Goal: Transaction & Acquisition: Purchase product/service

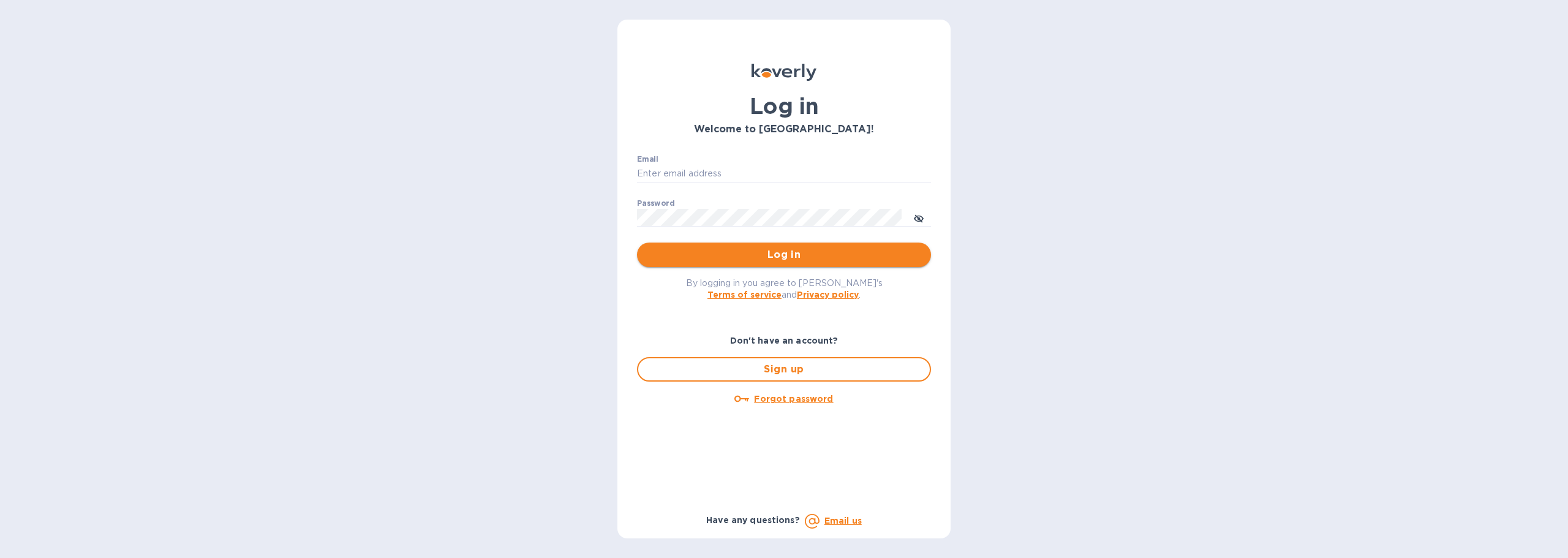
type input "ap@abilenemachine.com"
click at [871, 262] on span "Log in" at bounding box center [784, 255] width 275 height 15
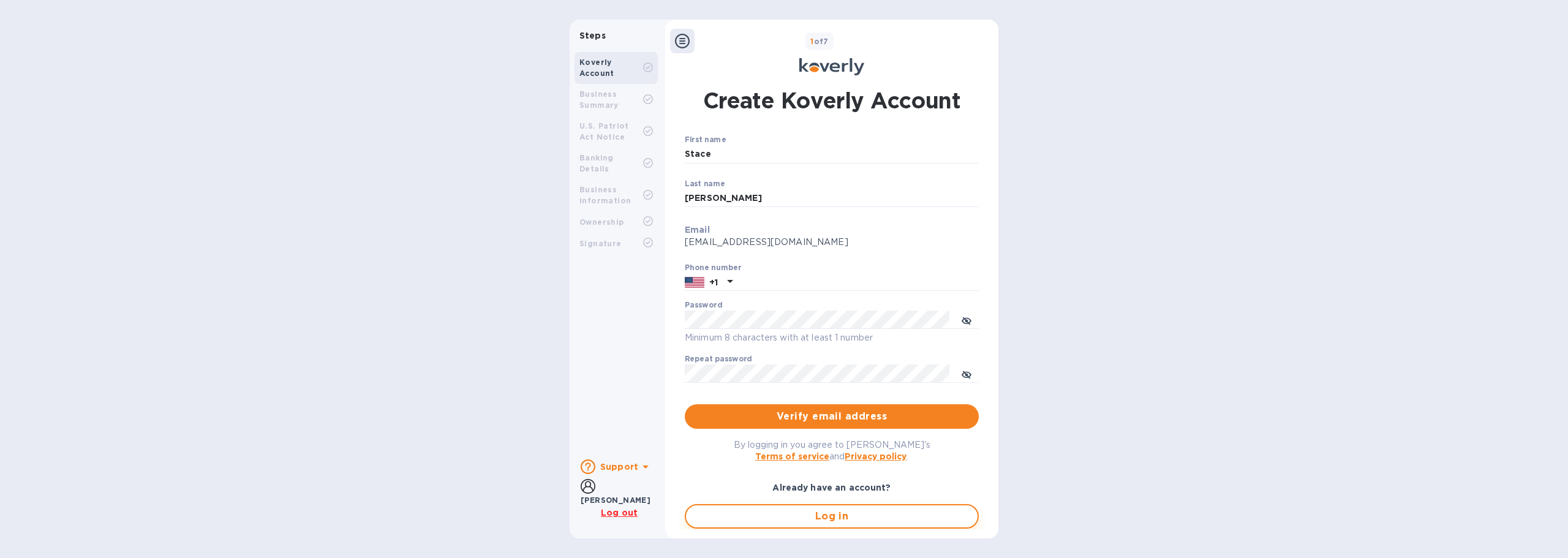
click at [848, 515] on span "Log in" at bounding box center [832, 516] width 272 height 15
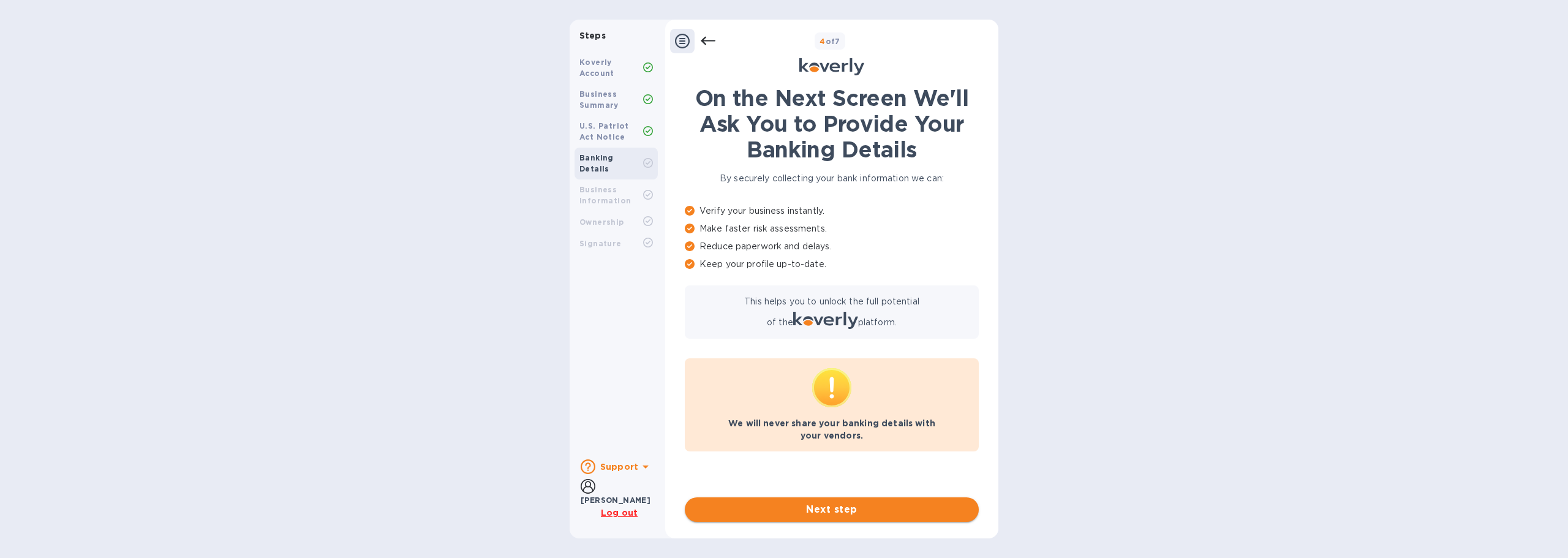
click at [854, 504] on span "Next step" at bounding box center [832, 510] width 275 height 15
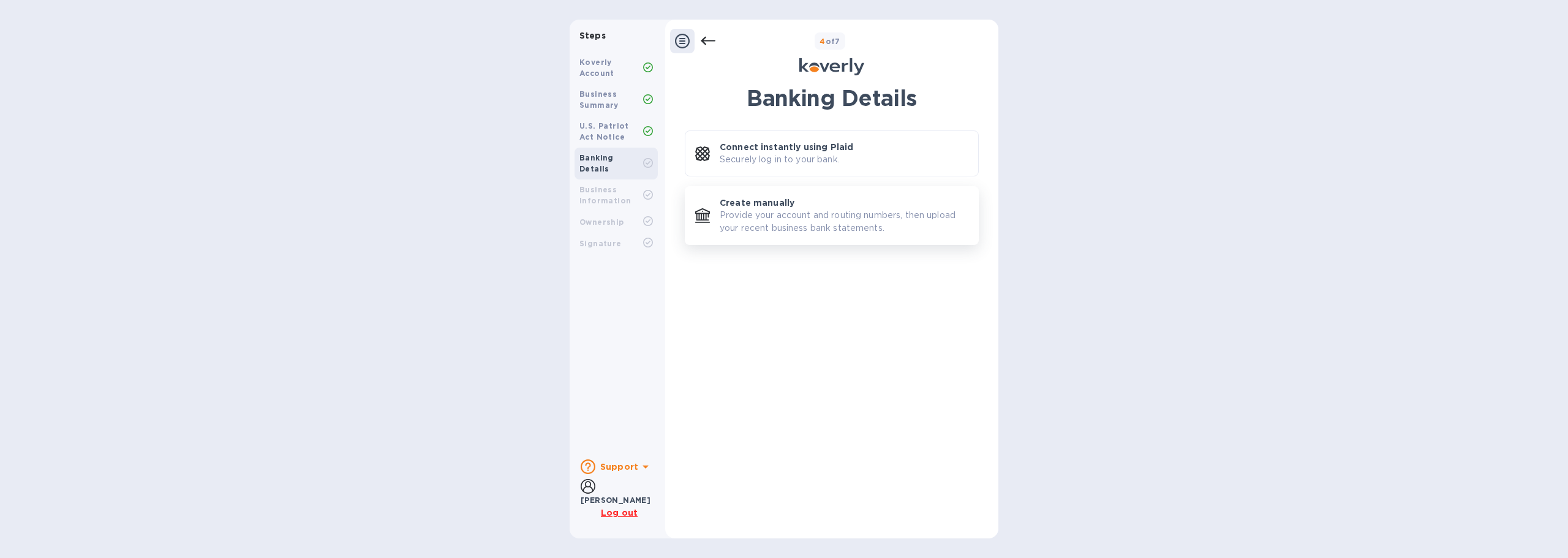
click at [836, 217] on p "Provide your account and routing numbers, then upload your recent business bank…" at bounding box center [844, 221] width 249 height 25
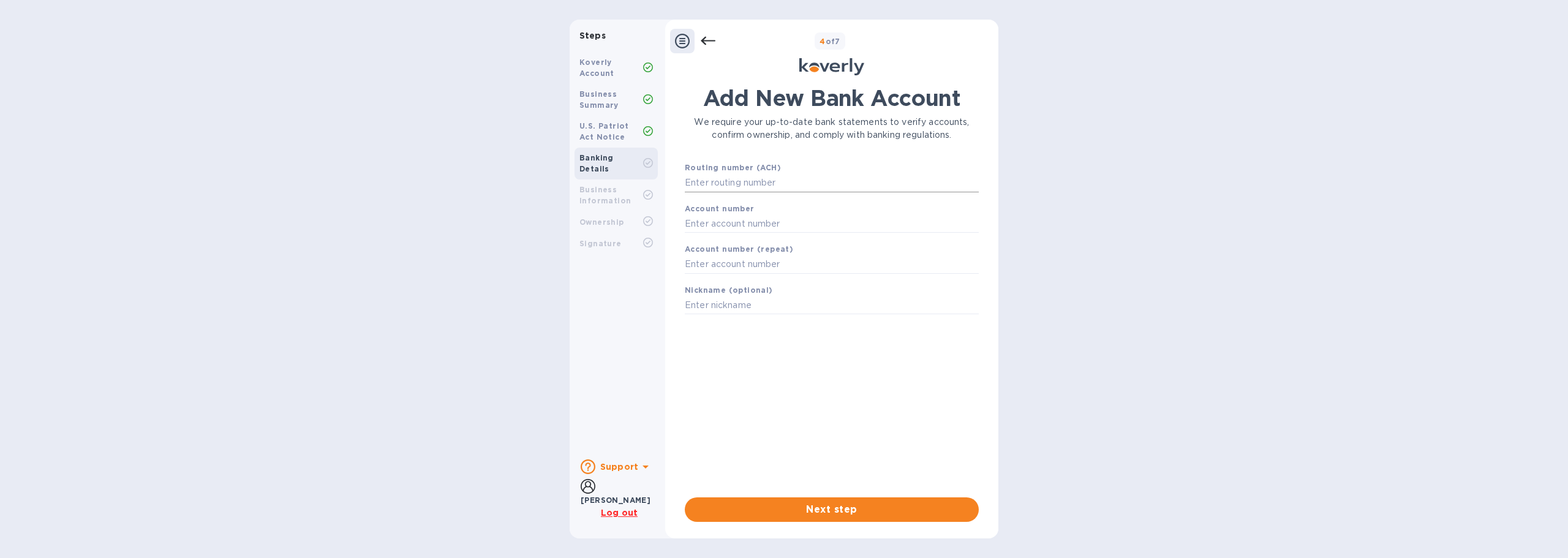
click at [748, 184] on input "text" at bounding box center [832, 183] width 294 height 18
click at [714, 178] on input "text" at bounding box center [832, 183] width 294 height 18
click at [712, 182] on input "text" at bounding box center [832, 183] width 294 height 18
type input "101104928"
type input "101980427"
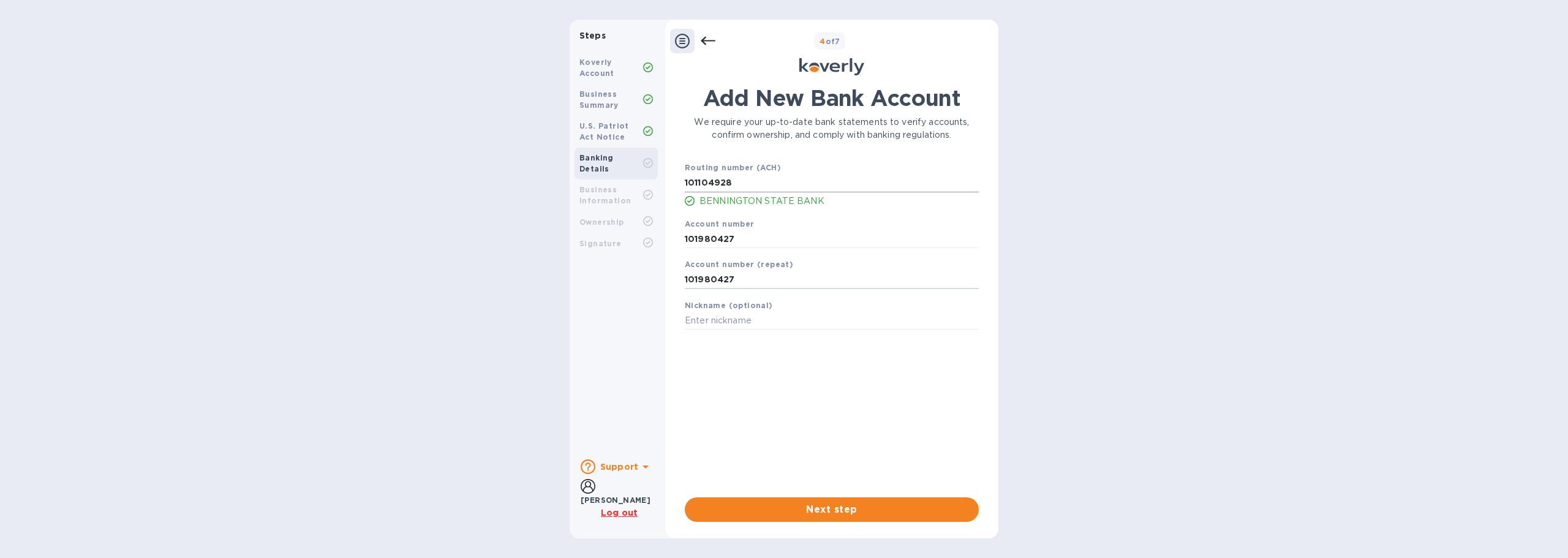
type input "101980427"
type input "bsb1"
click at [815, 502] on button "Next step" at bounding box center [832, 510] width 294 height 25
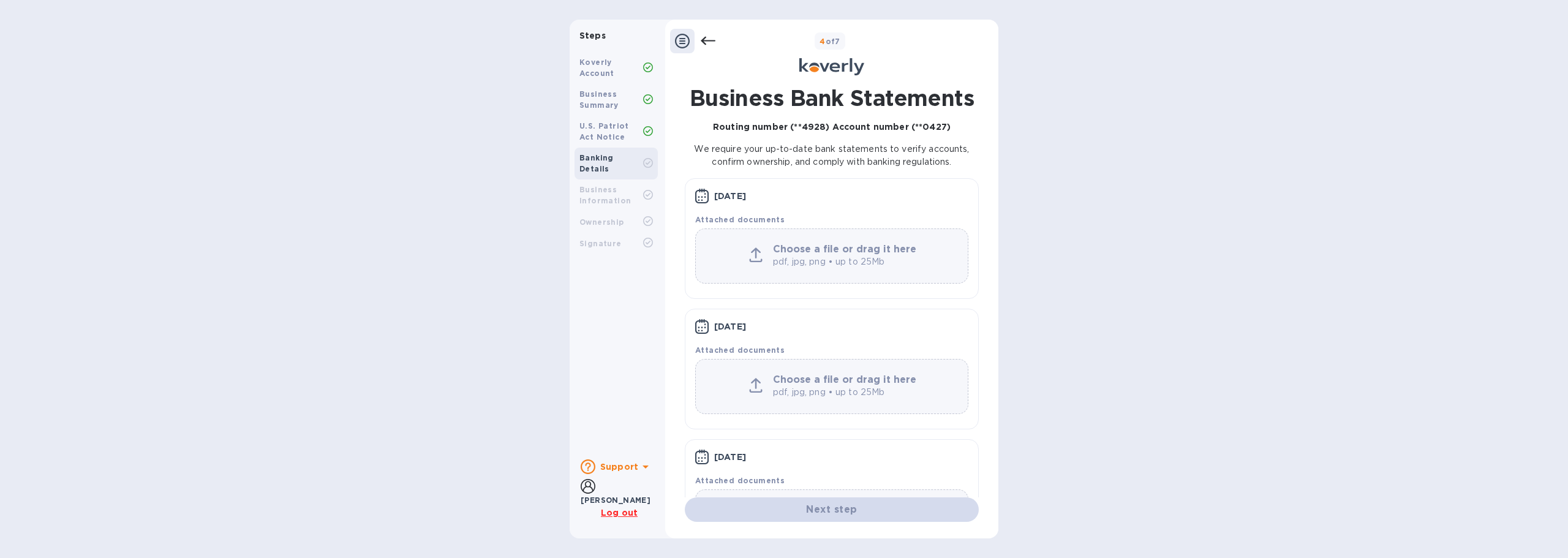
click at [618, 516] on u "Log out" at bounding box center [619, 513] width 37 height 10
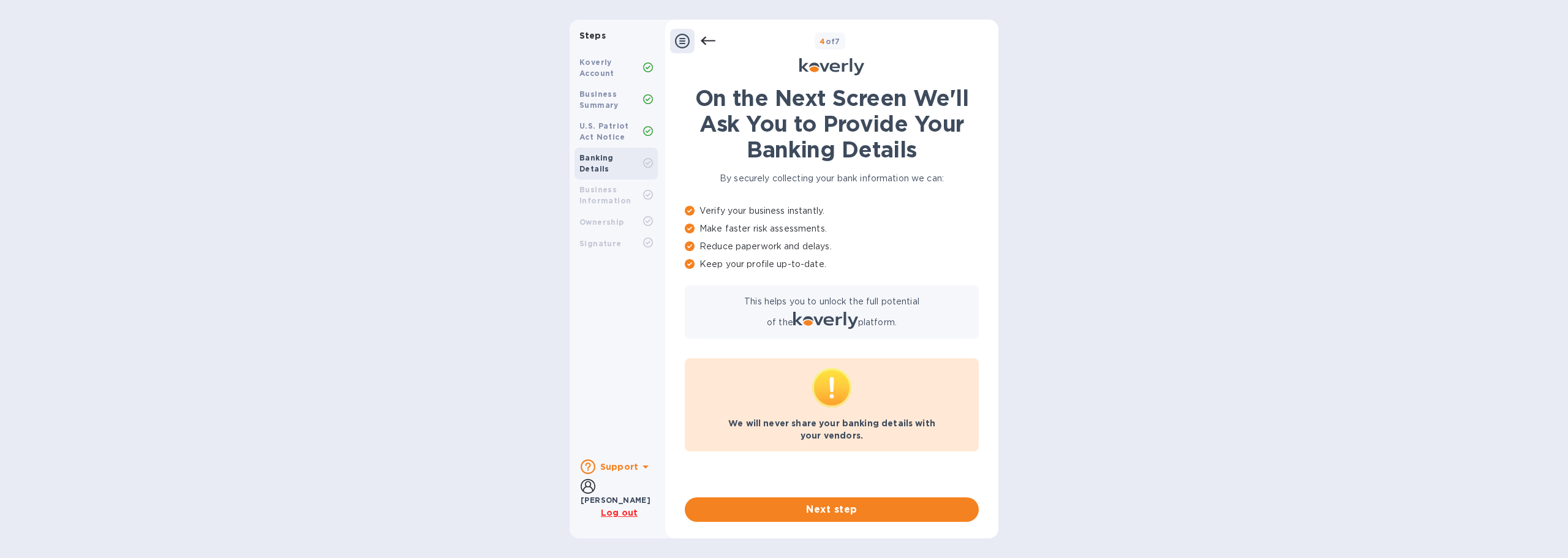
click at [676, 43] on icon at bounding box center [682, 41] width 15 height 15
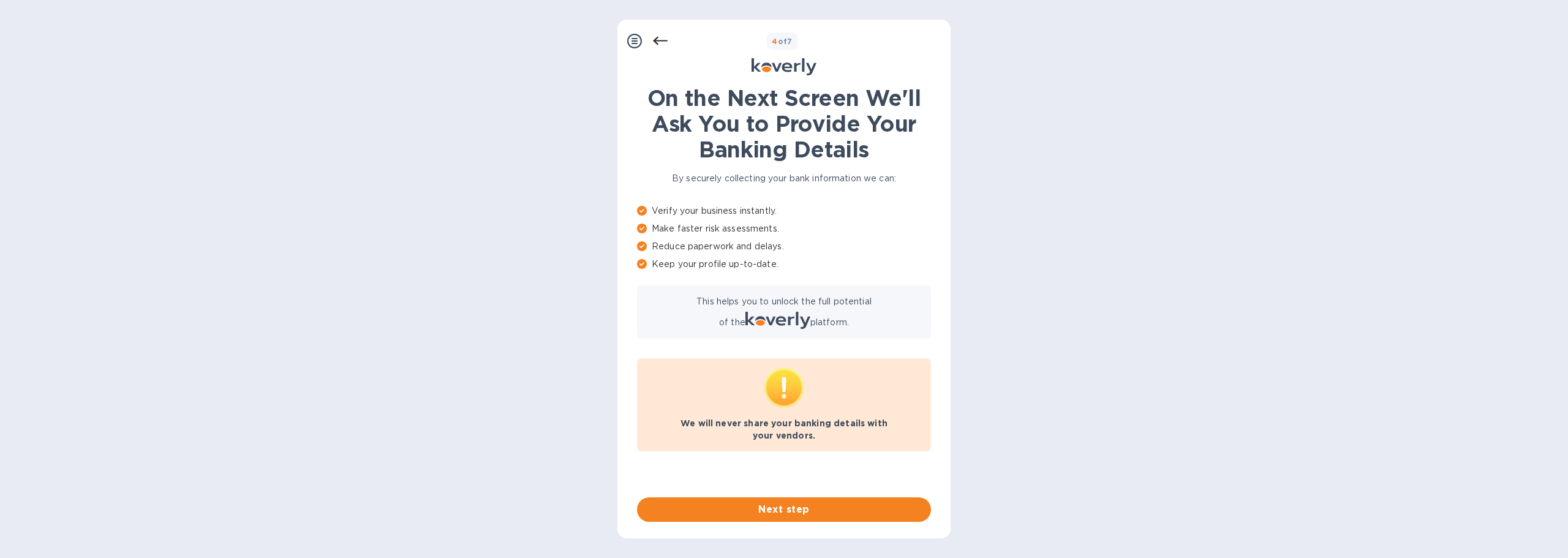
click at [631, 35] on icon at bounding box center [635, 41] width 15 height 15
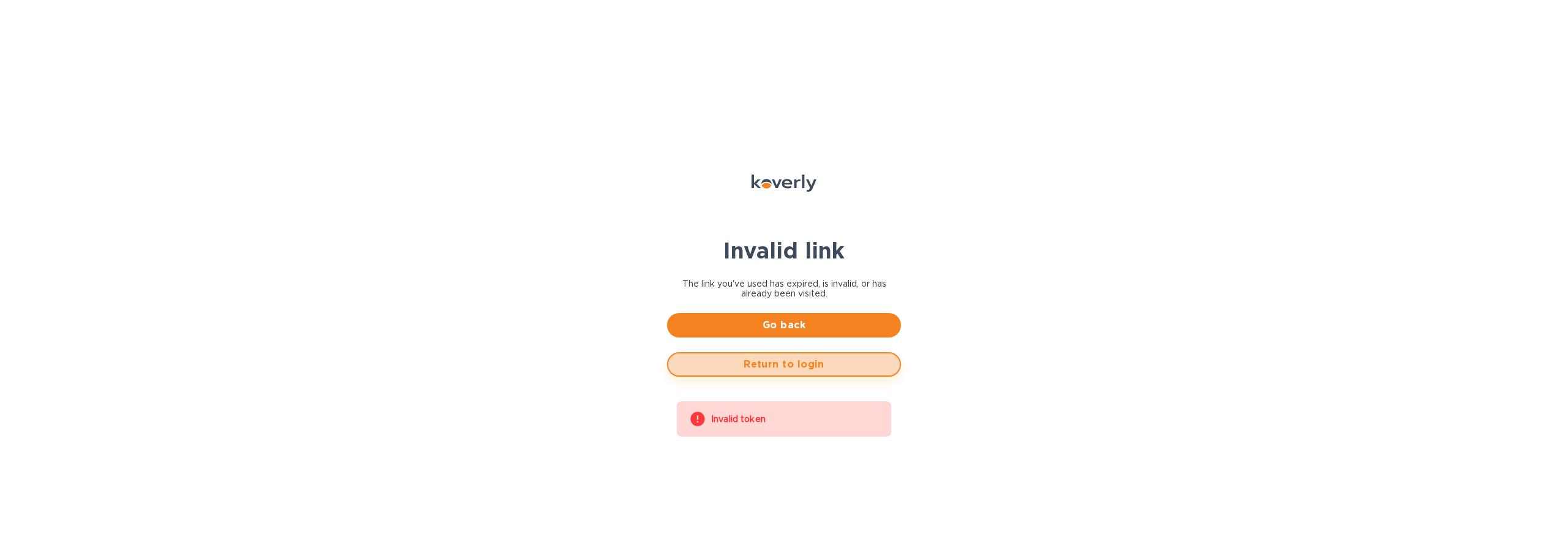
click at [753, 361] on span "Return to login" at bounding box center [784, 365] width 212 height 15
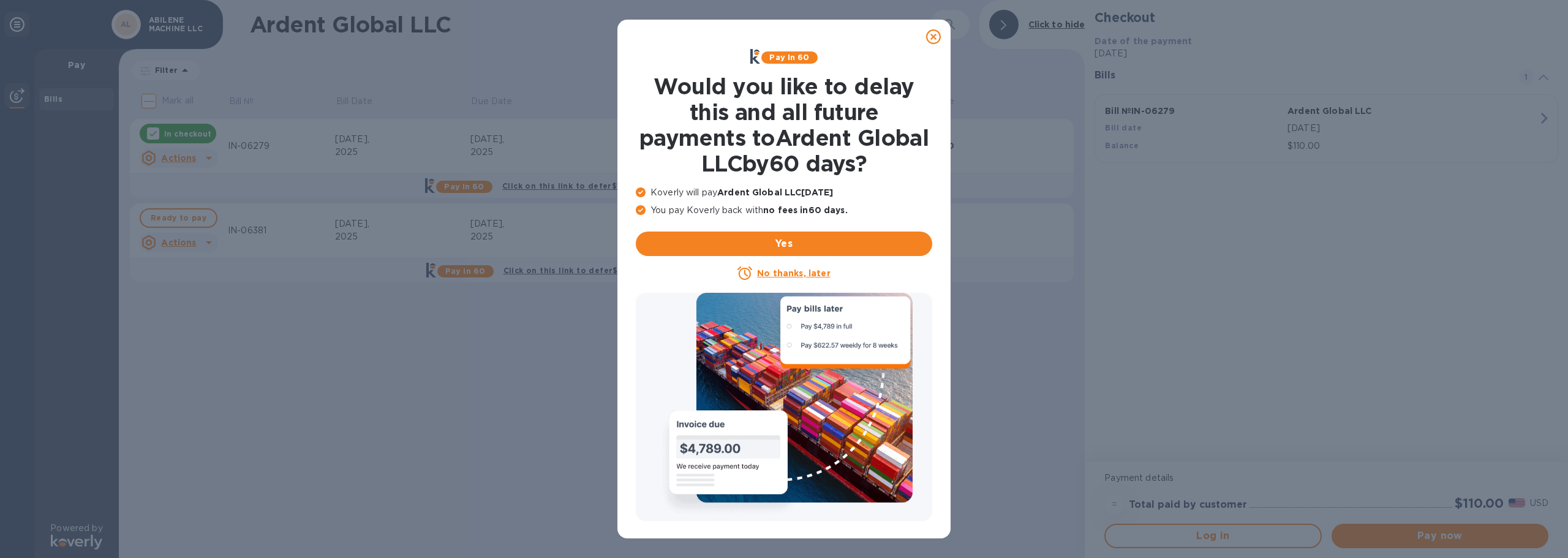
click at [930, 36] on icon at bounding box center [933, 37] width 15 height 15
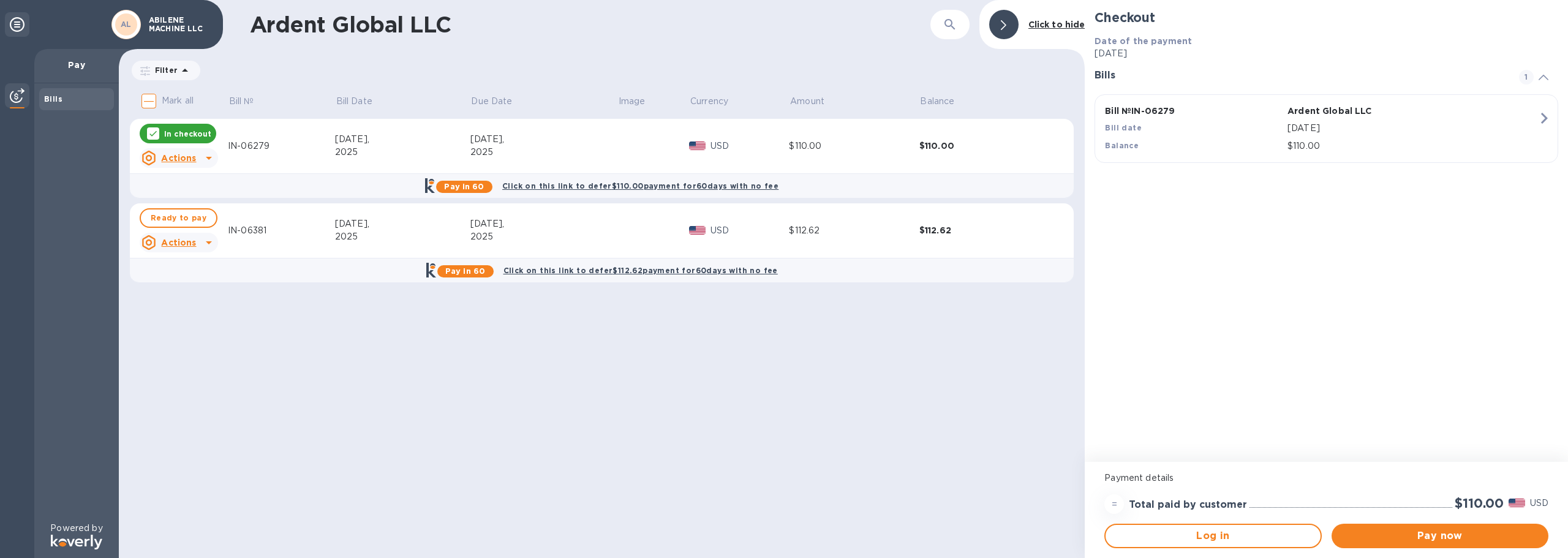
click at [161, 236] on div "Actions" at bounding box center [168, 243] width 55 height 15
click at [181, 292] on b "Open bill" at bounding box center [195, 292] width 41 height 10
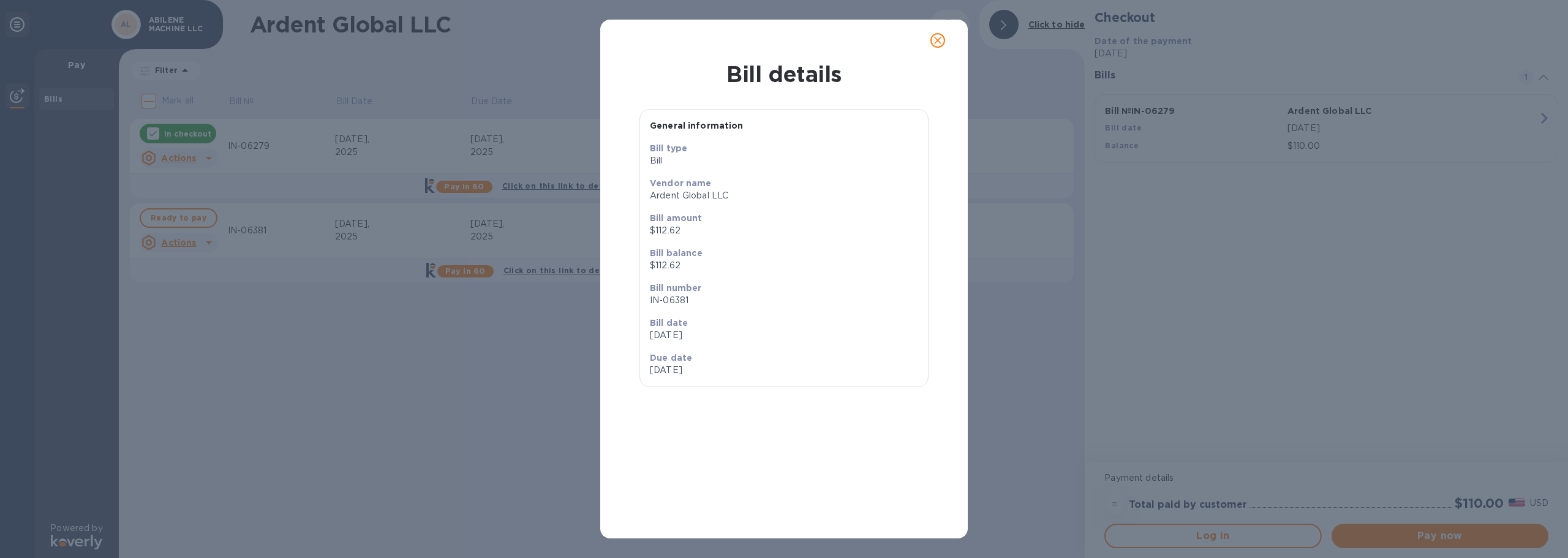
click at [938, 38] on icon "close" at bounding box center [937, 40] width 12 height 12
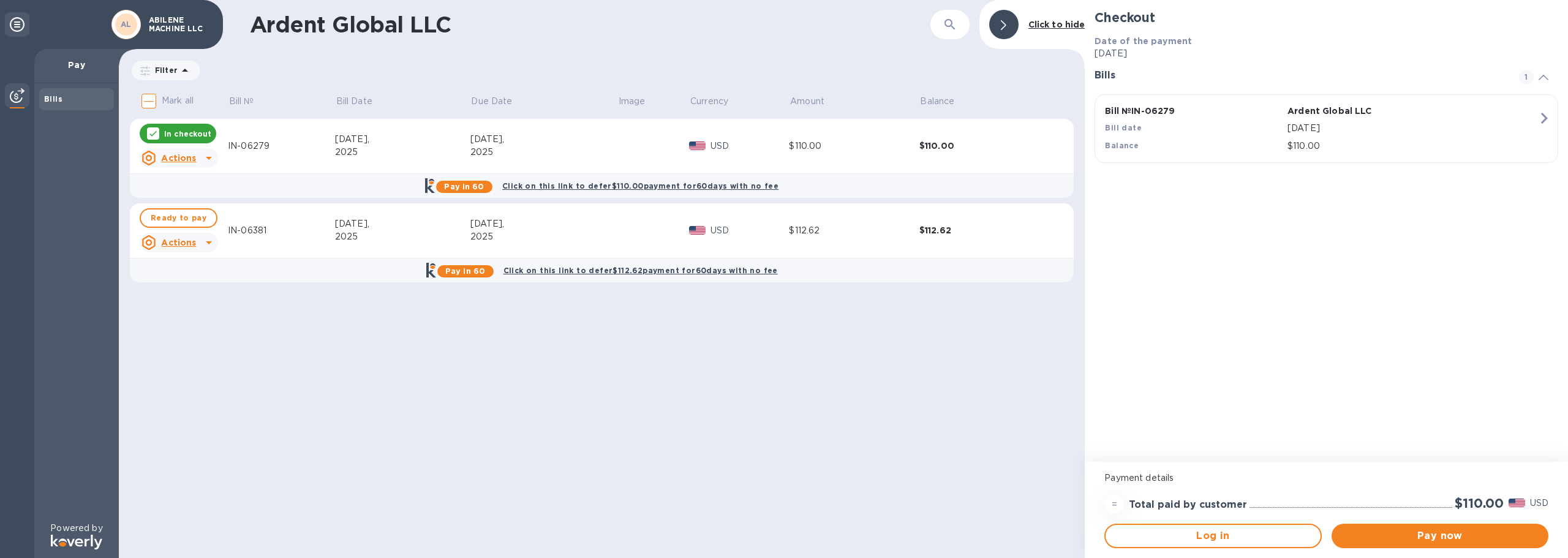
click at [936, 230] on div "$112.62" at bounding box center [985, 230] width 131 height 12
click at [258, 232] on div "IN-06381" at bounding box center [281, 231] width 107 height 13
click at [182, 223] on span "Ready to pay" at bounding box center [178, 218] width 56 height 15
click at [182, 223] on p "In checkout" at bounding box center [188, 218] width 47 height 11
checkbox input "false"
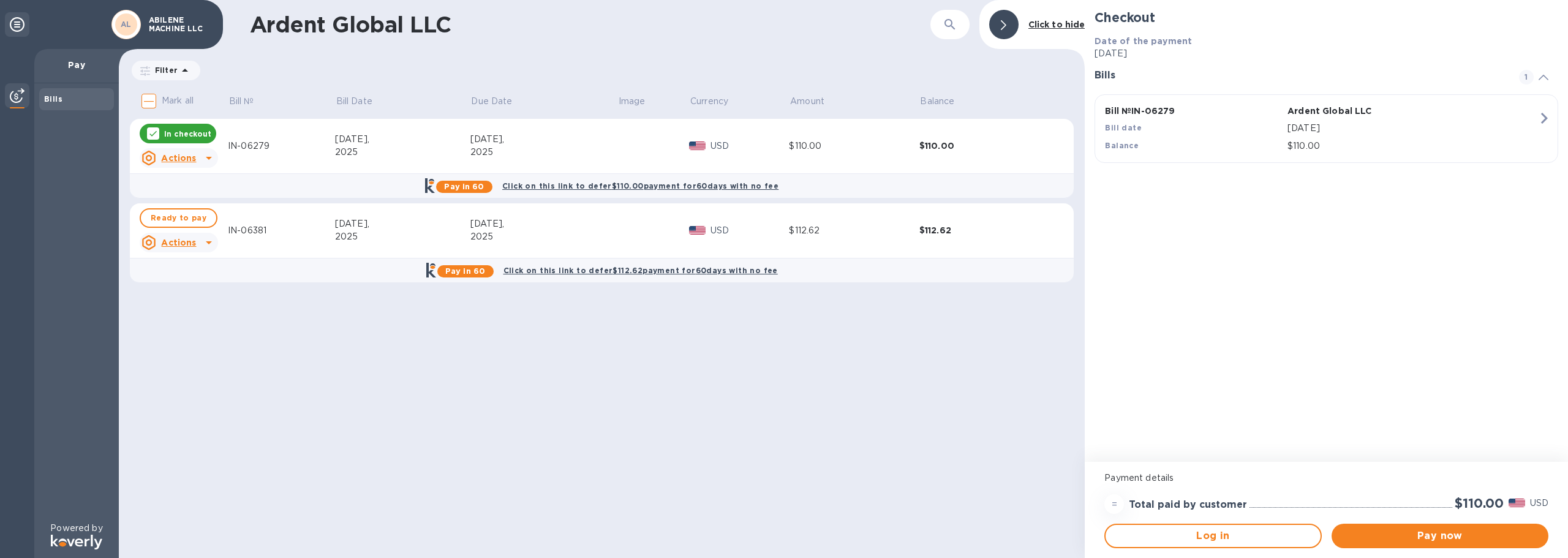
click at [161, 241] on div "Actions" at bounding box center [168, 243] width 55 height 15
click at [167, 267] on h3 "Bill actions" at bounding box center [185, 268] width 90 height 11
click at [176, 241] on u "Actions" at bounding box center [178, 243] width 35 height 10
click at [188, 292] on b "Open bill" at bounding box center [195, 292] width 41 height 10
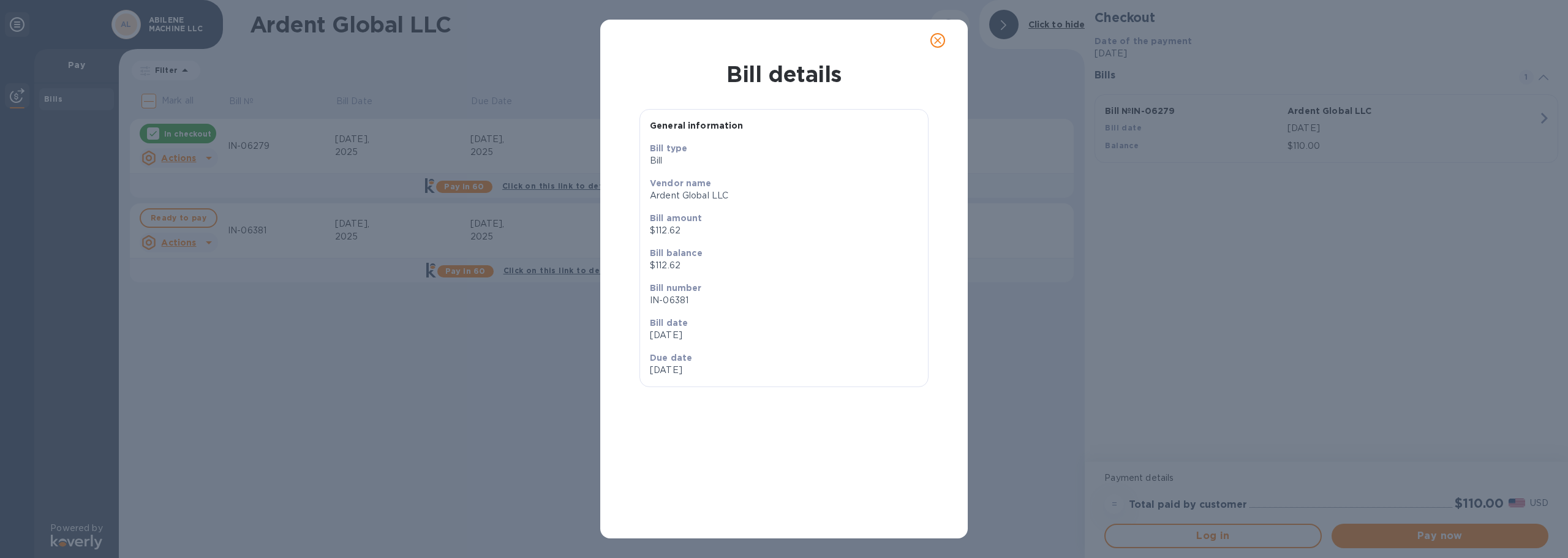
click at [938, 38] on icon "close" at bounding box center [937, 40] width 12 height 12
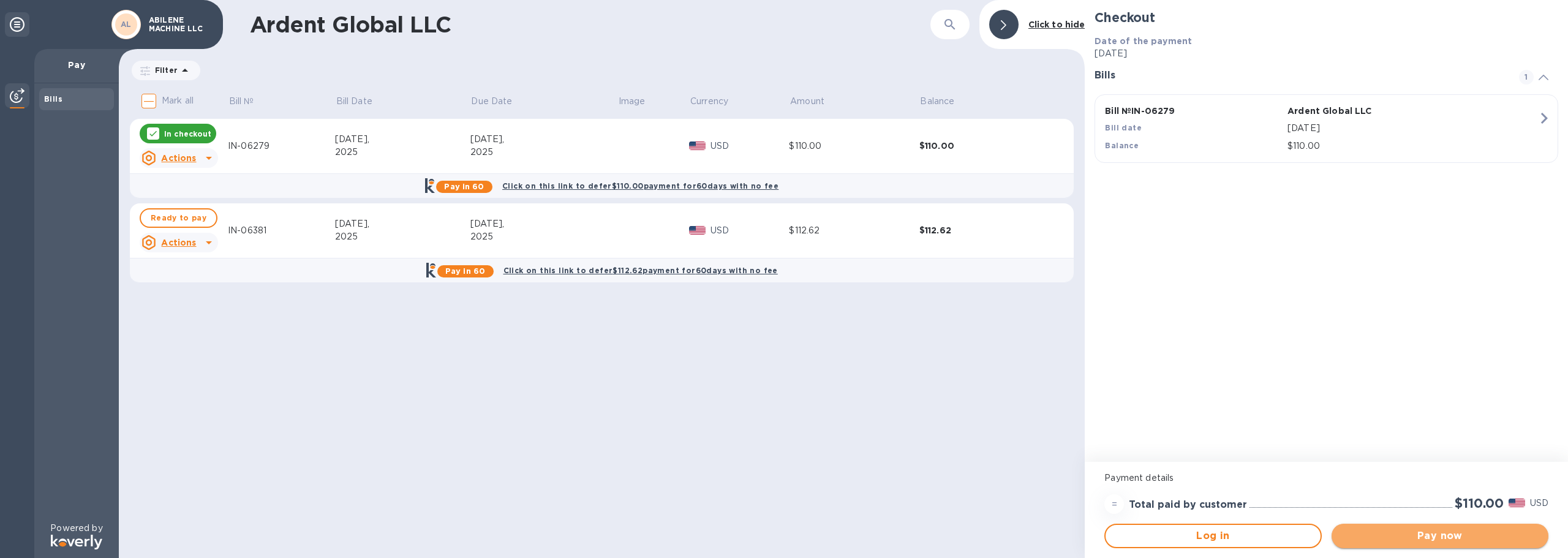
click at [1444, 538] on span "Pay now" at bounding box center [1440, 536] width 197 height 15
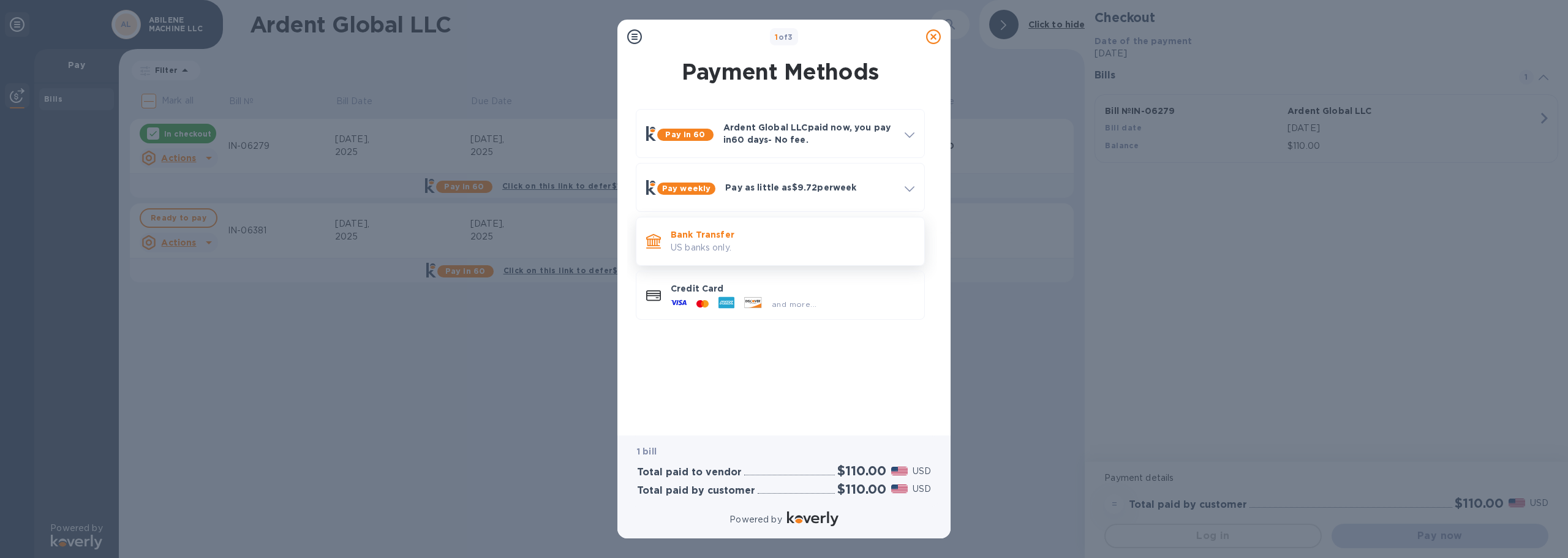
click at [740, 236] on p "Bank Transfer" at bounding box center [793, 234] width 244 height 12
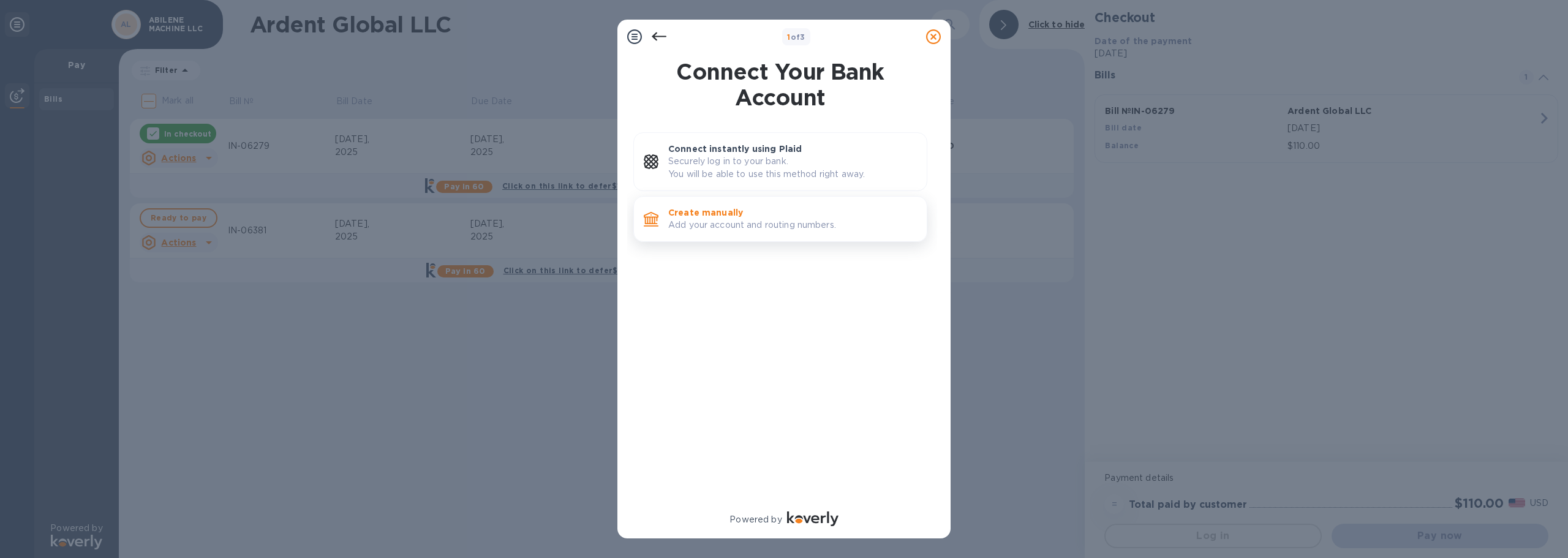
click at [744, 216] on p "Create manually" at bounding box center [793, 212] width 249 height 12
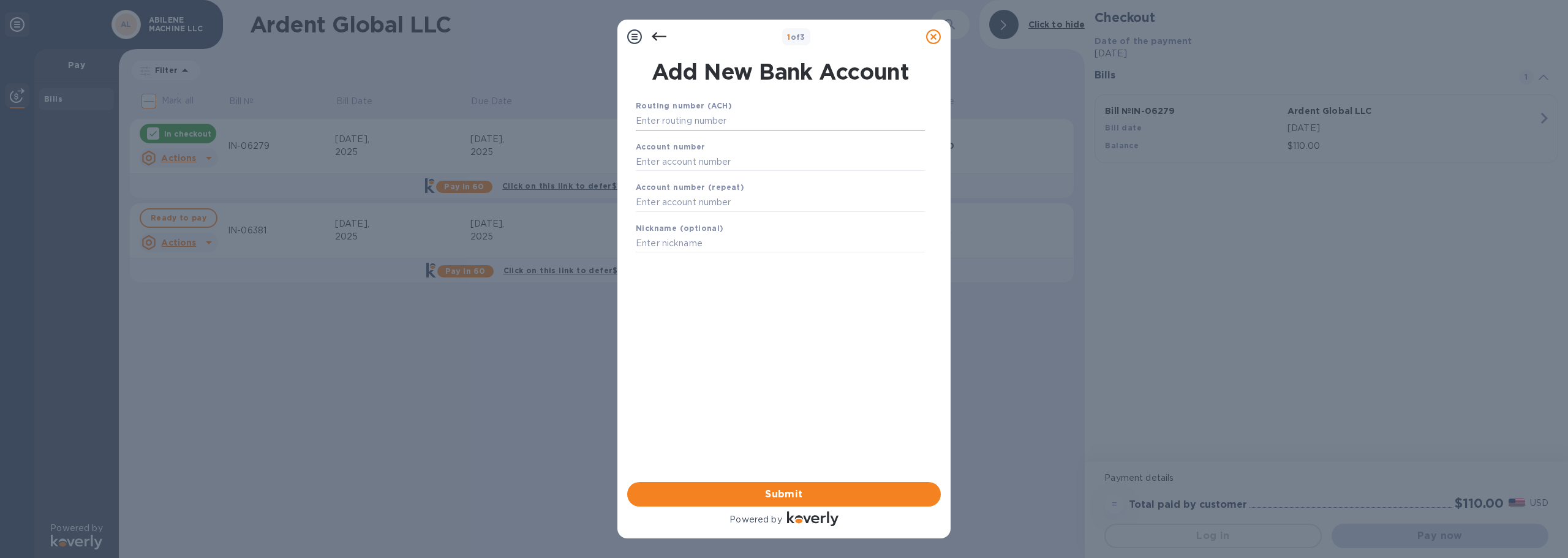
click at [672, 124] on input "text" at bounding box center [780, 121] width 290 height 18
click at [638, 118] on input "text" at bounding box center [780, 121] width 290 height 18
type input "101104928"
type input "101980427"
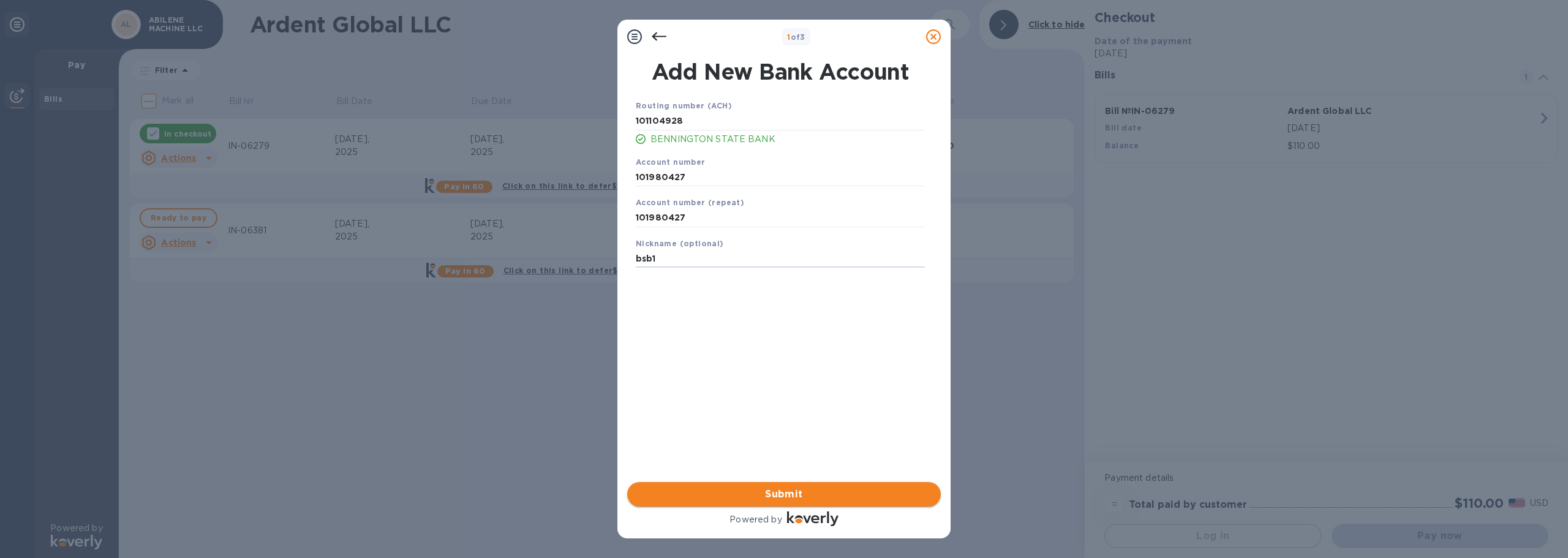
type input "bsb1"
click at [751, 491] on span "Submit" at bounding box center [784, 494] width 294 height 15
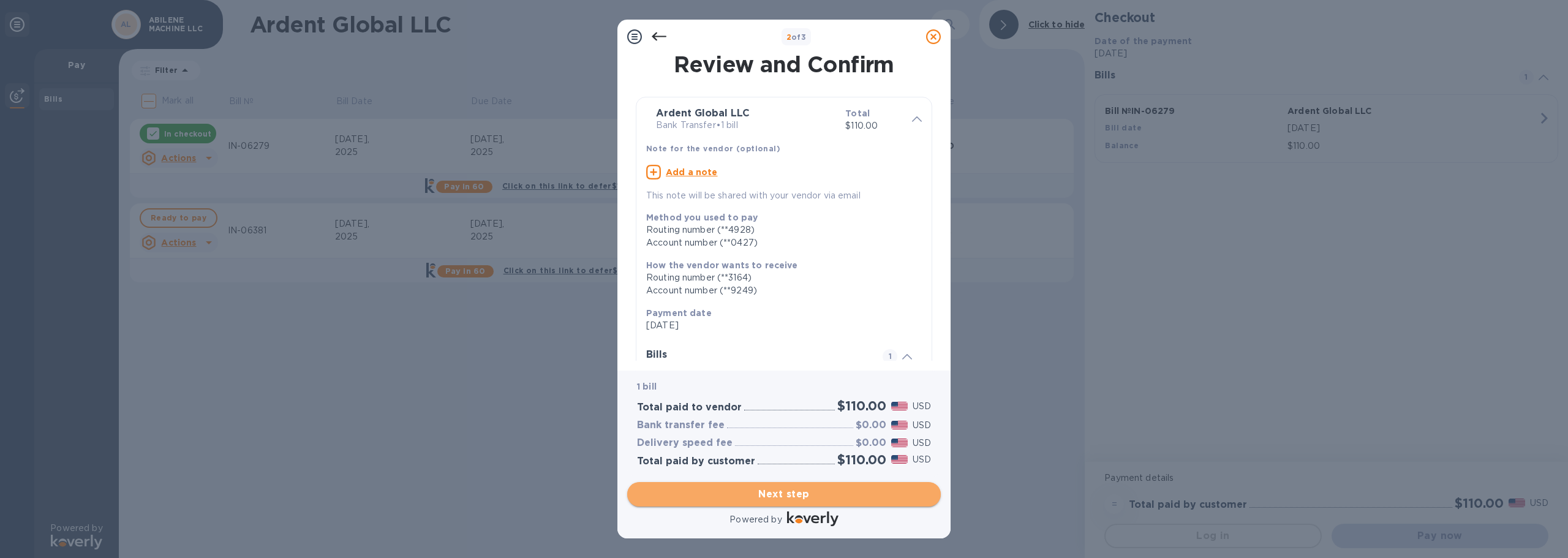
click at [751, 491] on span "Next step" at bounding box center [784, 494] width 294 height 15
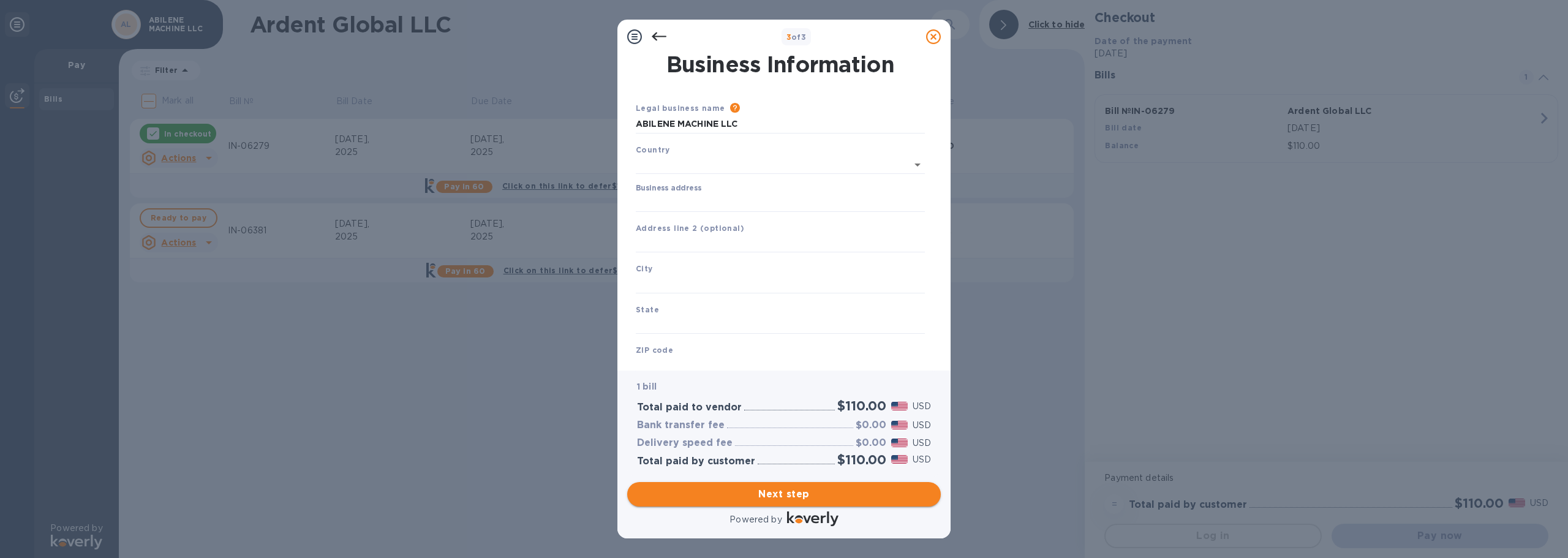
type input "[GEOGRAPHIC_DATA]"
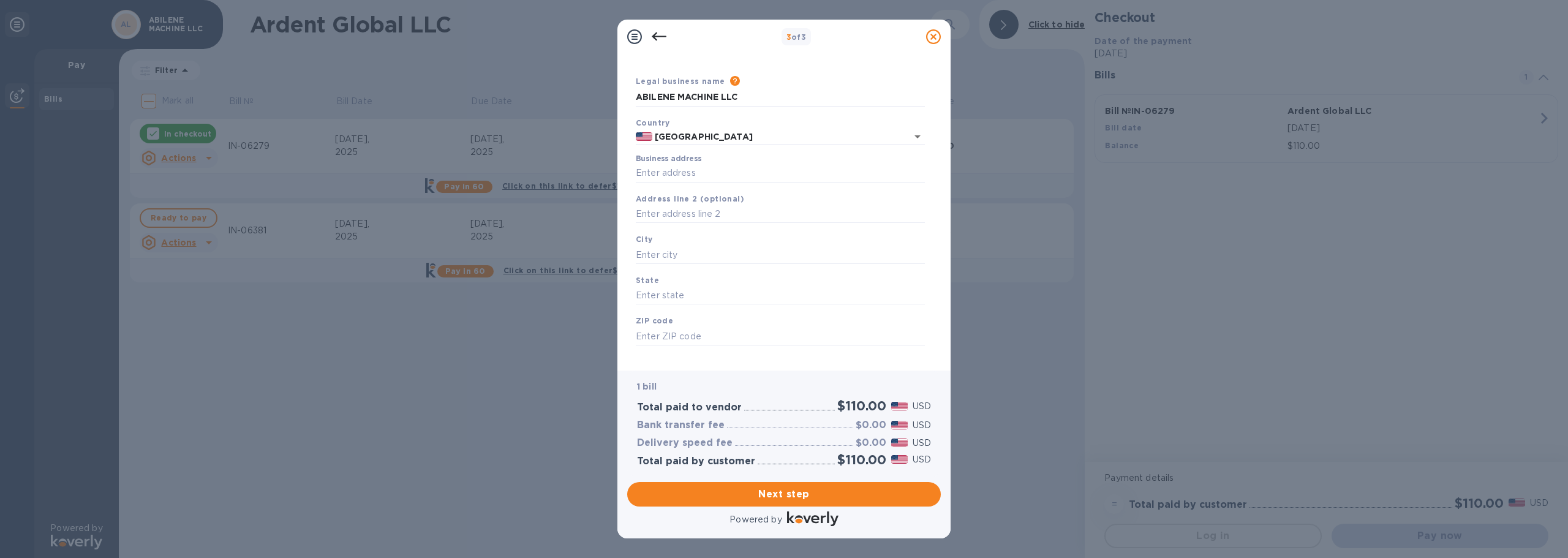
scroll to position [41, 0]
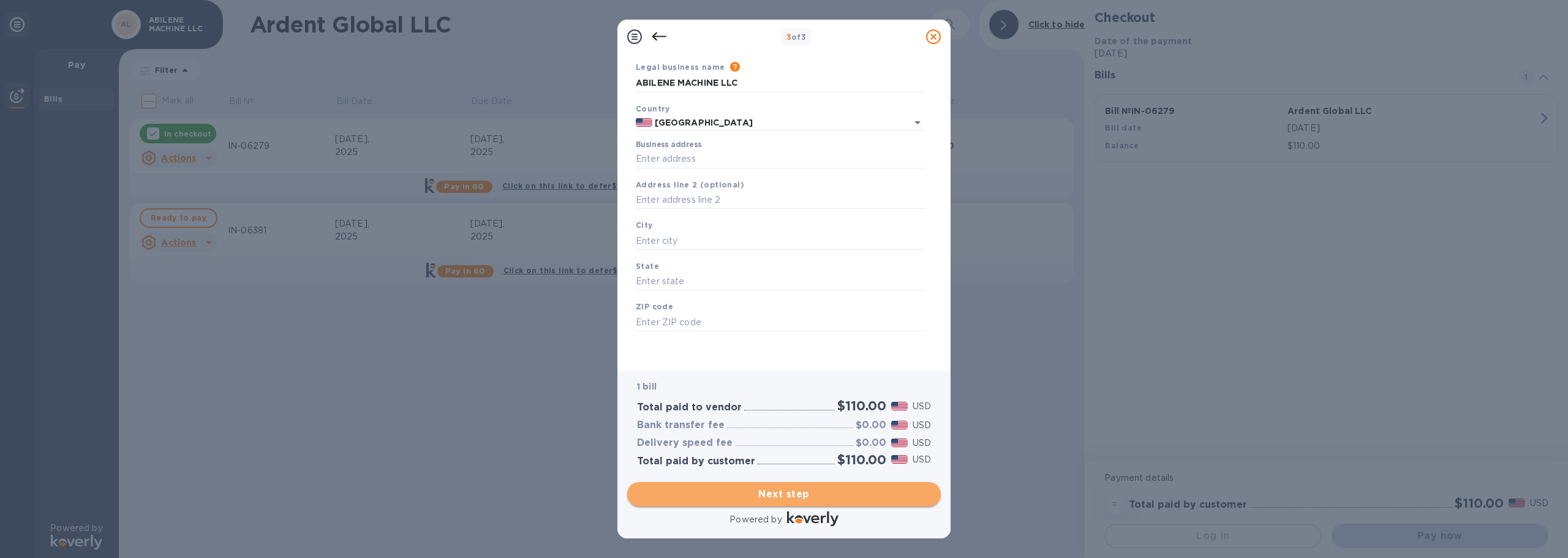
click at [785, 483] on button "Next step" at bounding box center [784, 494] width 313 height 25
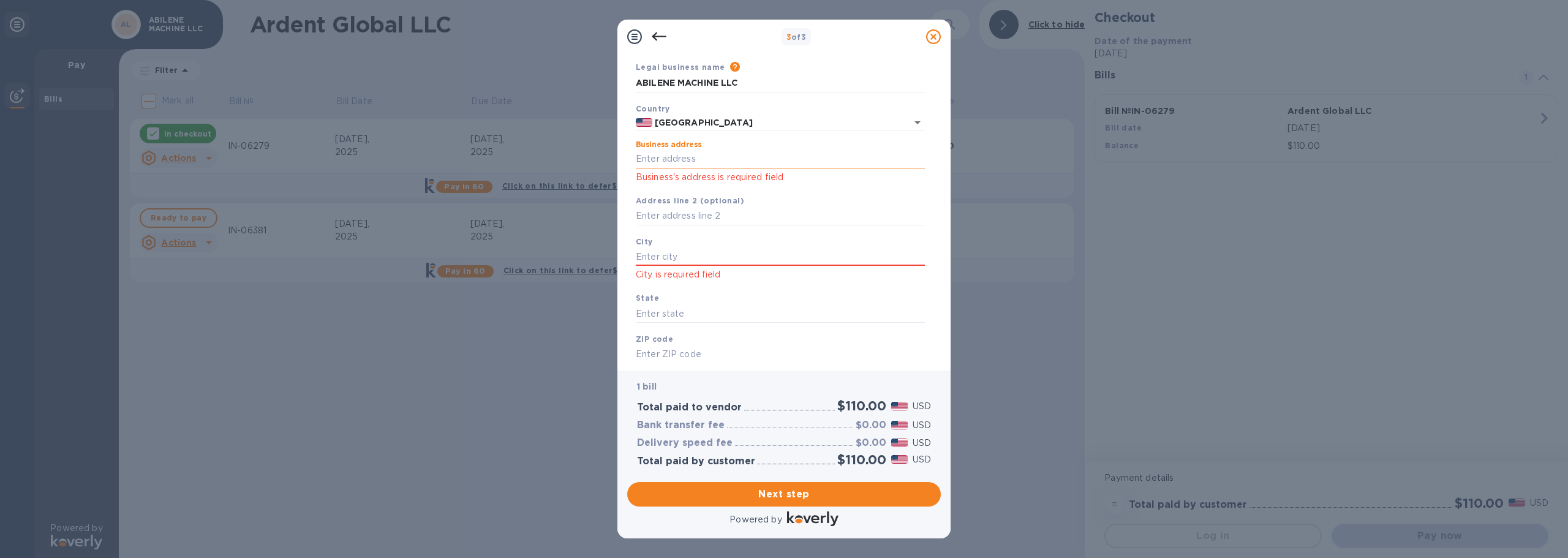
click at [705, 156] on input "Business address" at bounding box center [780, 159] width 290 height 18
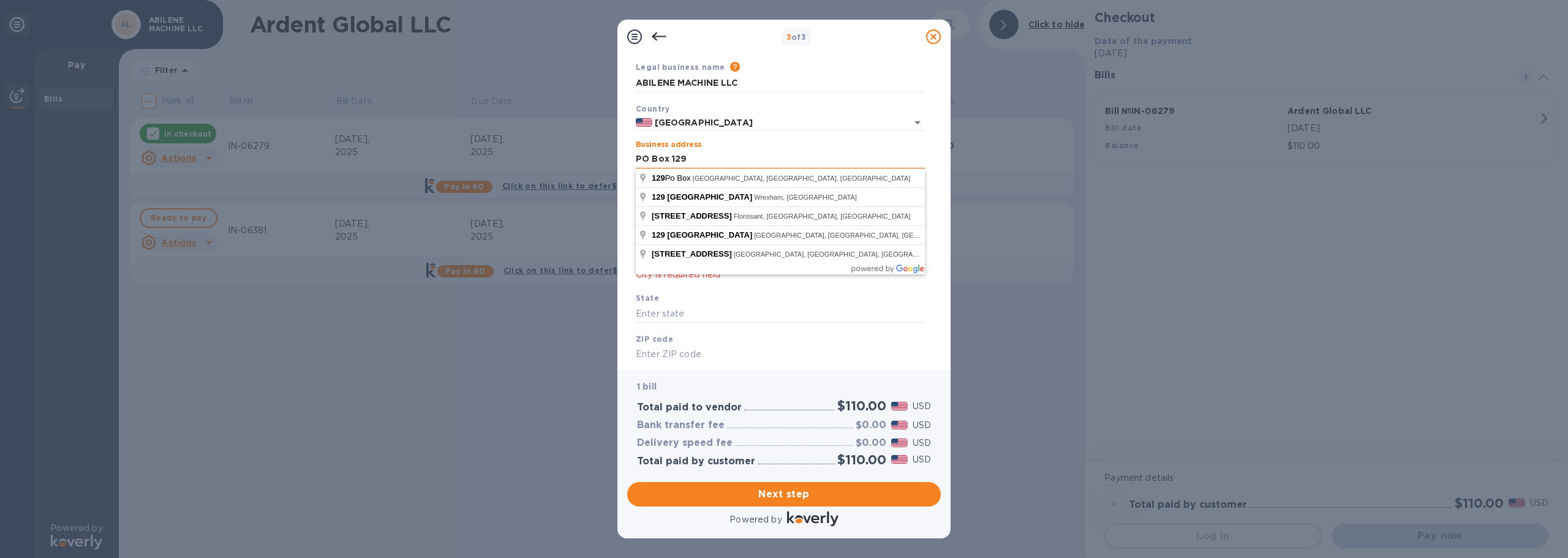
type input "PO Box 129"
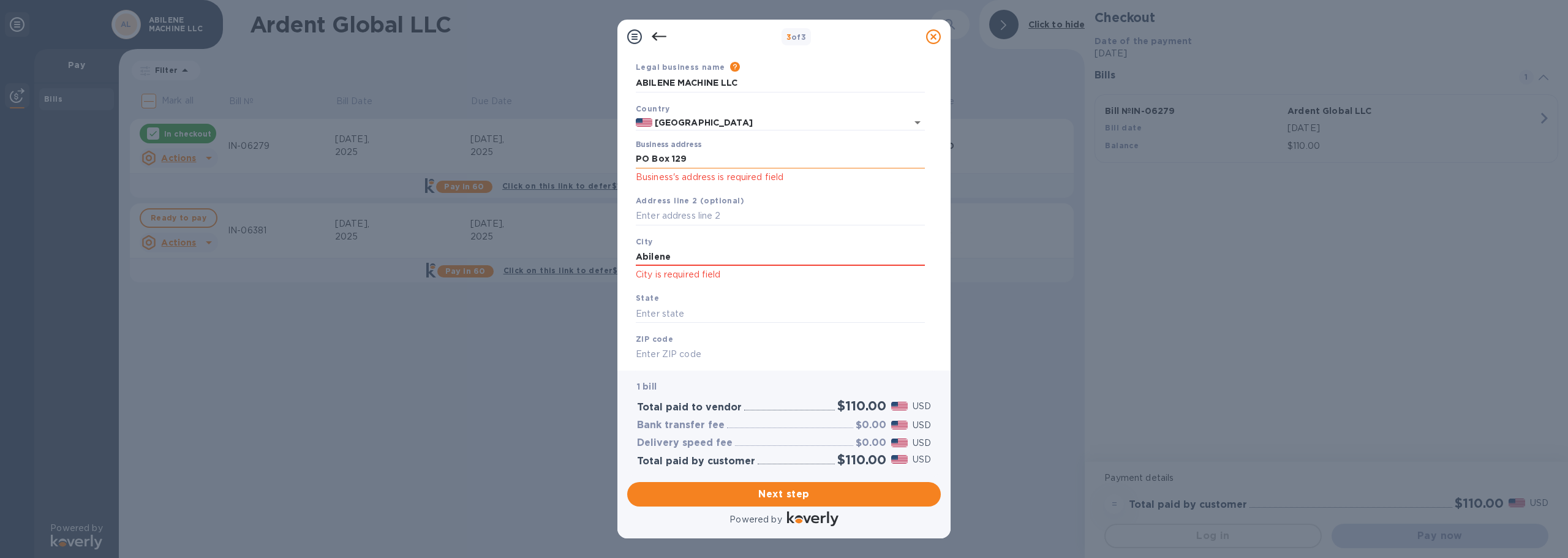
type input "Abilene"
type input "ks"
type input "67410"
click at [828, 490] on span "Next step" at bounding box center [784, 494] width 294 height 15
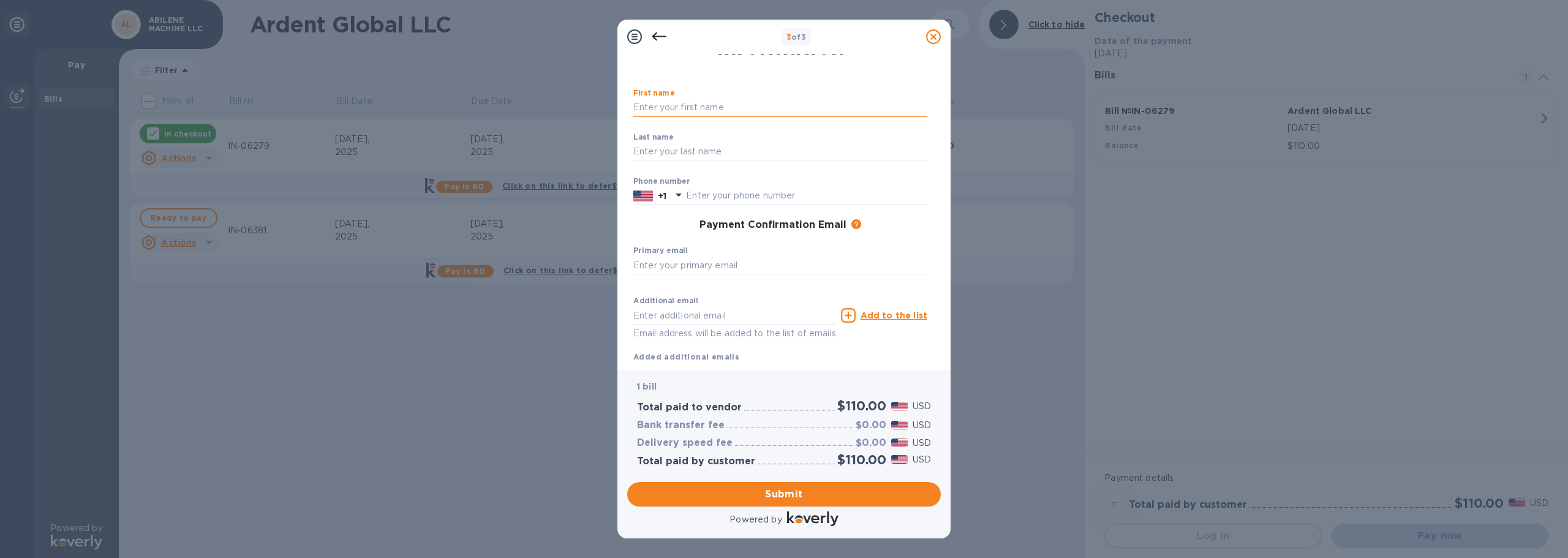
click at [690, 114] on input "text" at bounding box center [780, 108] width 294 height 18
type input "Accounts"
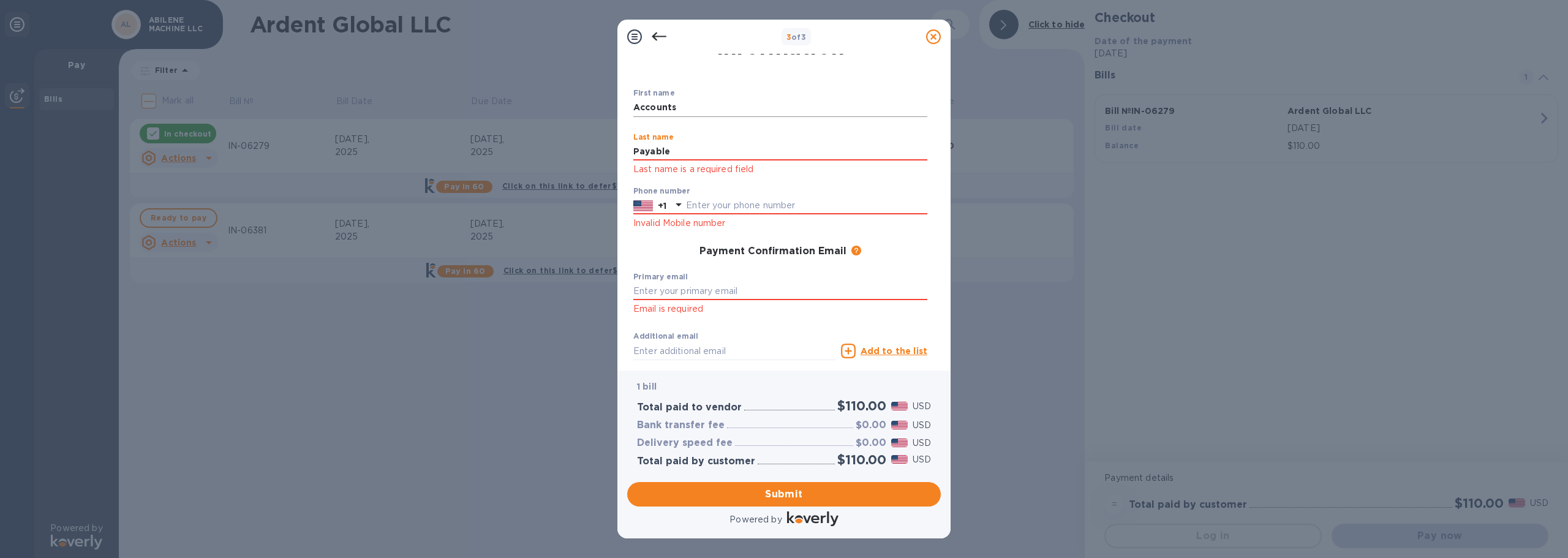
type input "Payable"
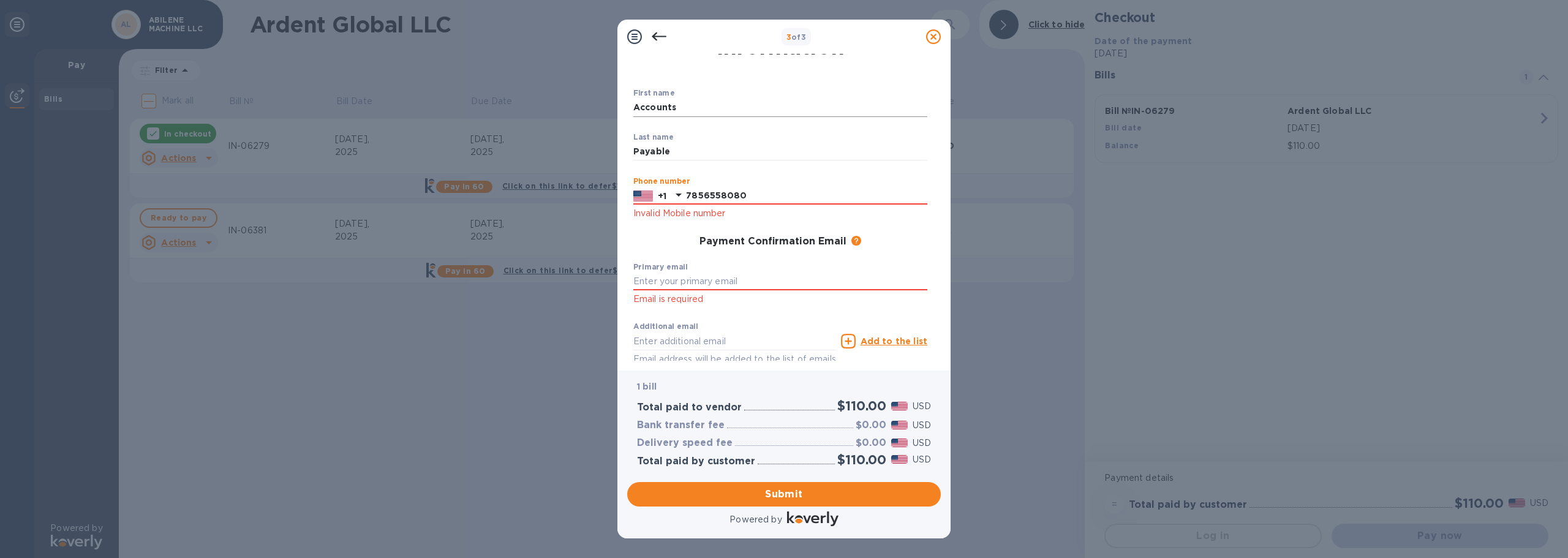
type input "7856558080"
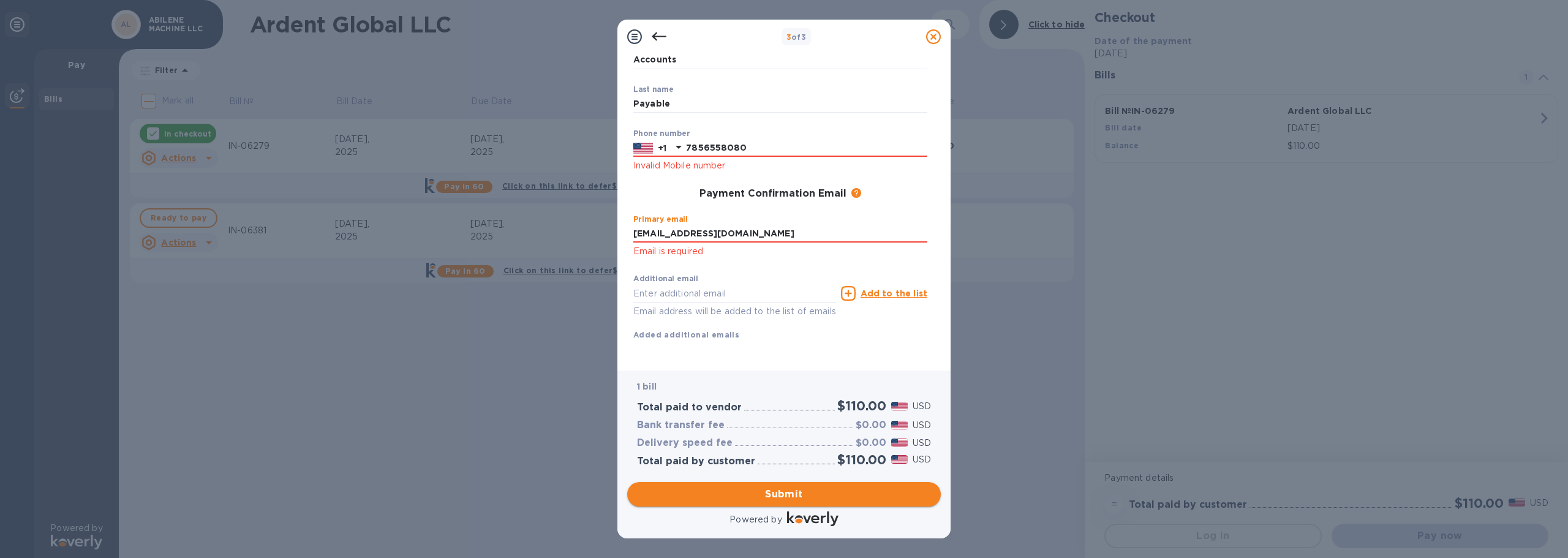
type input "[EMAIL_ADDRESS][DOMAIN_NAME]"
click at [857, 497] on span "Submit" at bounding box center [784, 494] width 294 height 15
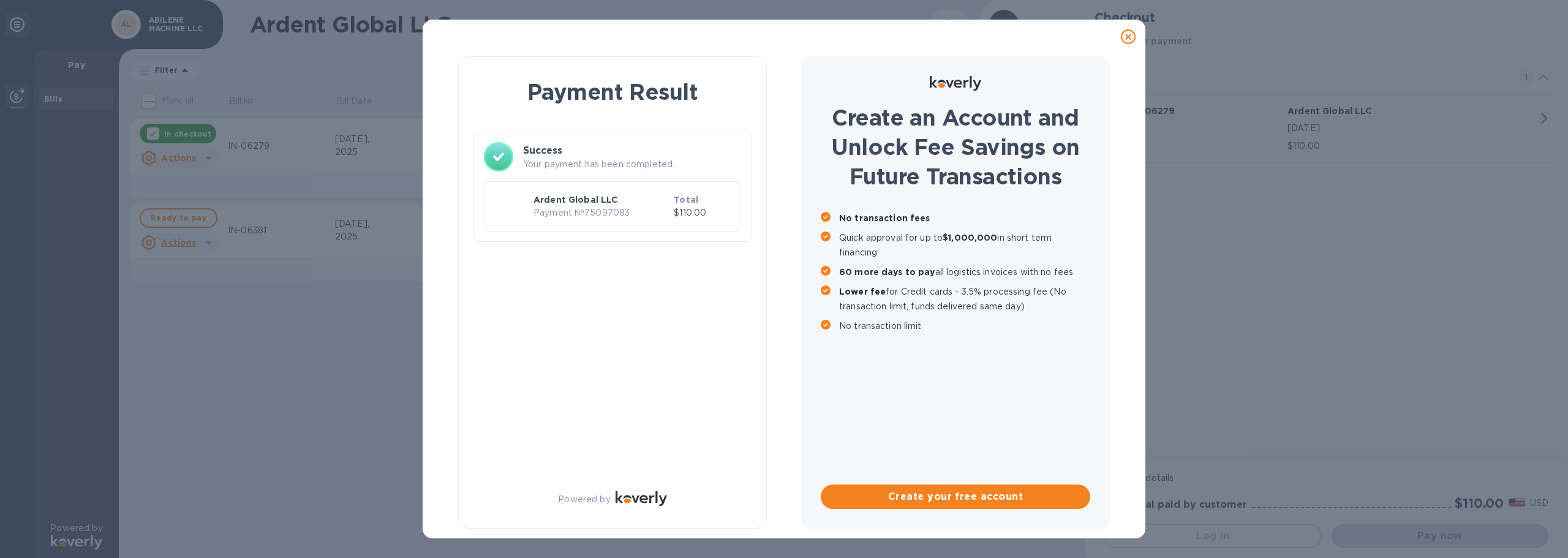
scroll to position [0, 0]
checkbox input "true"
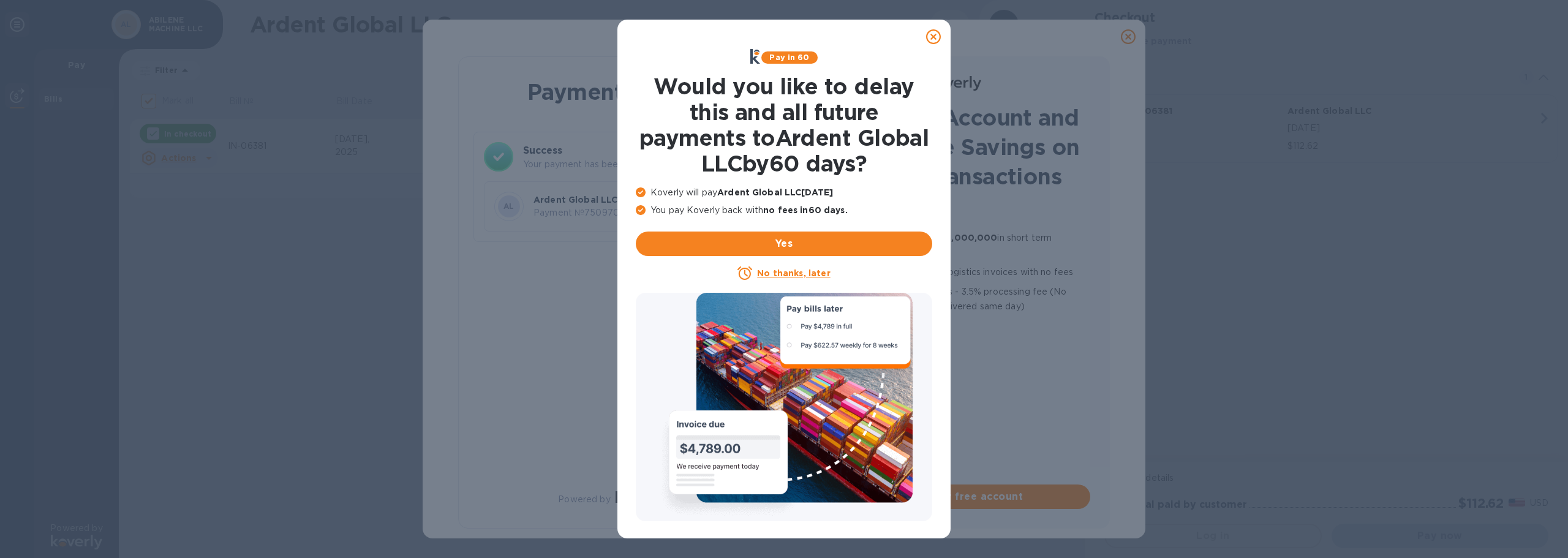
click at [812, 276] on u "No thanks, later" at bounding box center [793, 273] width 73 height 10
